Goal: Find specific page/section: Find specific page/section

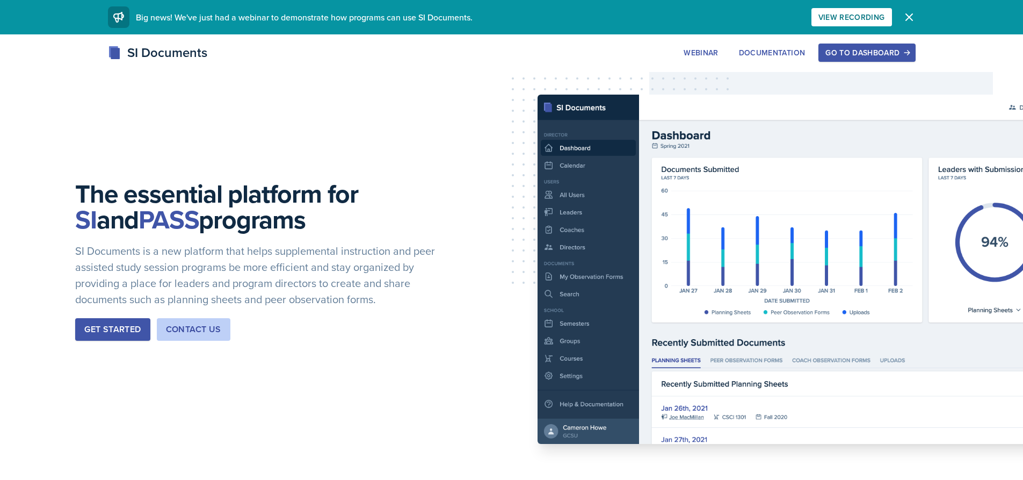
click at [858, 52] on div "Go to Dashboard" at bounding box center [867, 52] width 83 height 9
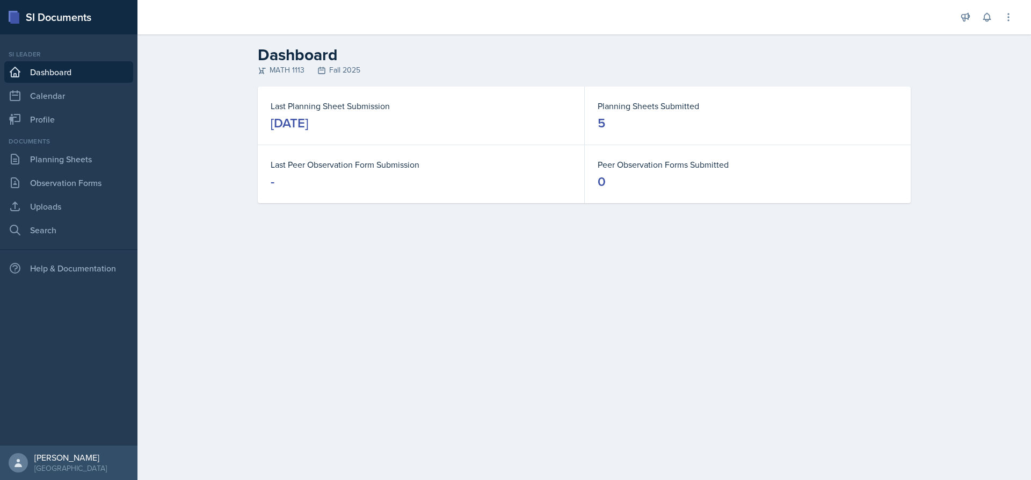
click at [199, 111] on div "Dashboard MATH 1113 Fall 2025 Last Planning Sheet Submission [DATE] Planning Sh…" at bounding box center [584, 131] width 894 height 194
click at [68, 184] on link "Observation Forms" at bounding box center [68, 182] width 129 height 21
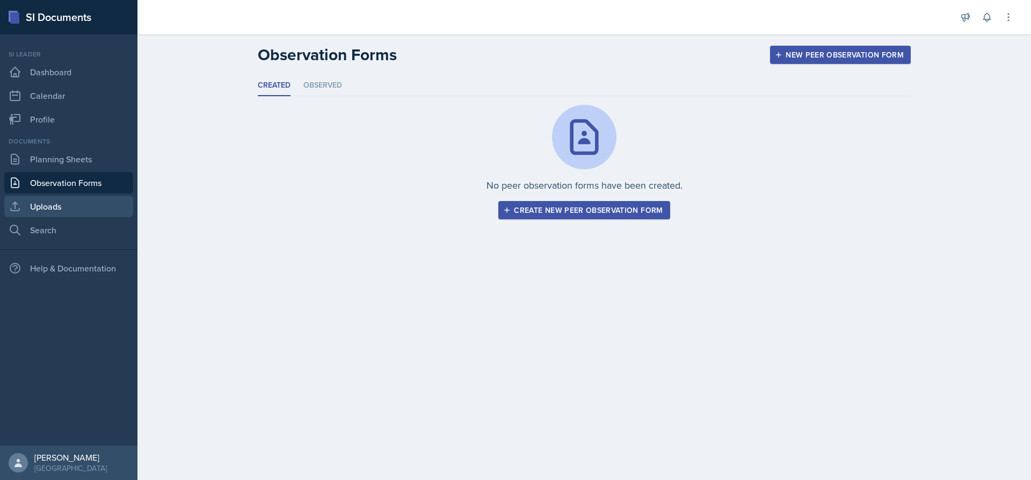
click at [64, 213] on link "Uploads" at bounding box center [68, 206] width 129 height 21
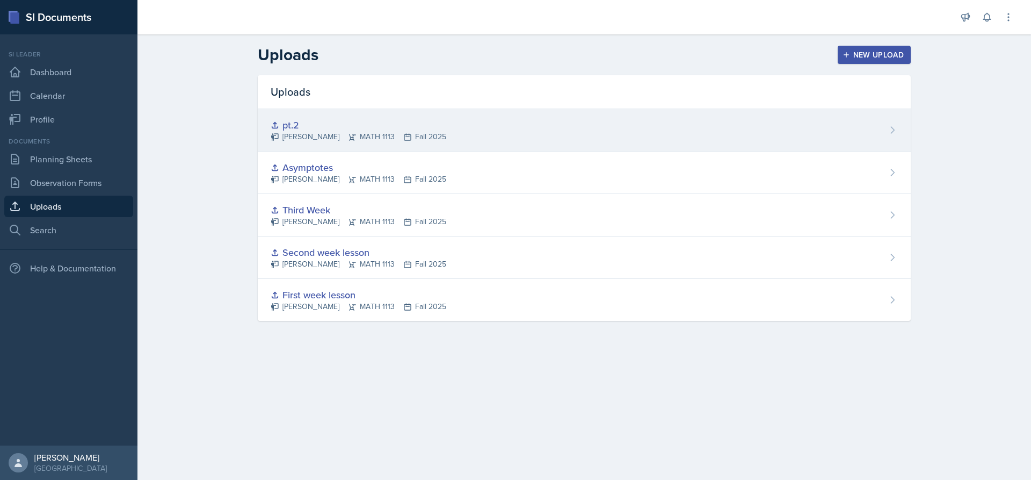
click at [347, 120] on div "pt.2" at bounding box center [359, 125] width 176 height 15
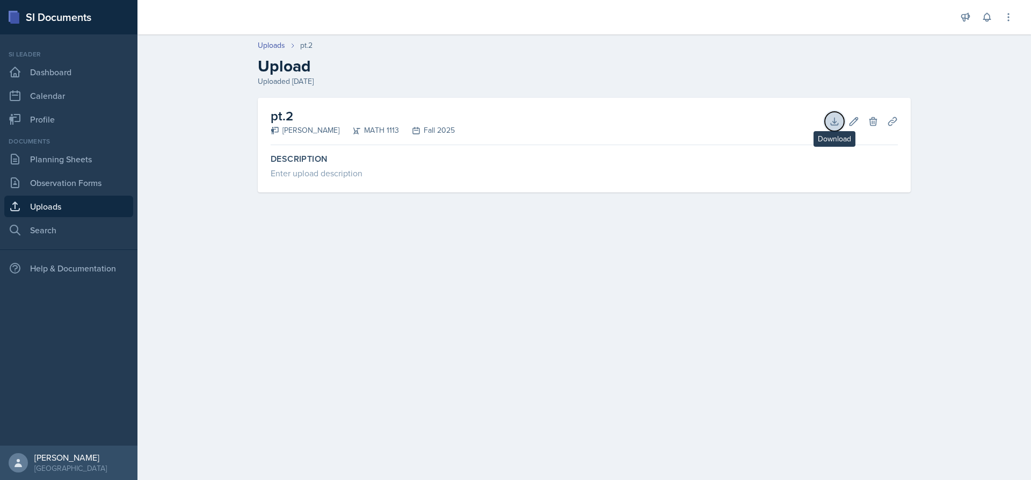
click at [833, 124] on icon at bounding box center [834, 121] width 11 height 11
